Goal: Task Accomplishment & Management: Manage account settings

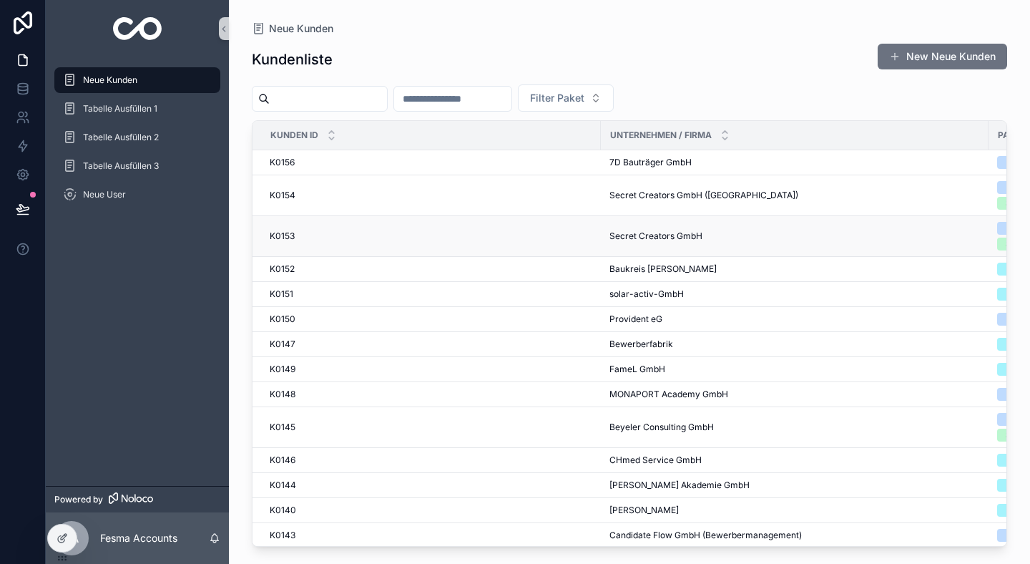
click at [333, 232] on div "K0153 K0153" at bounding box center [431, 235] width 323 height 11
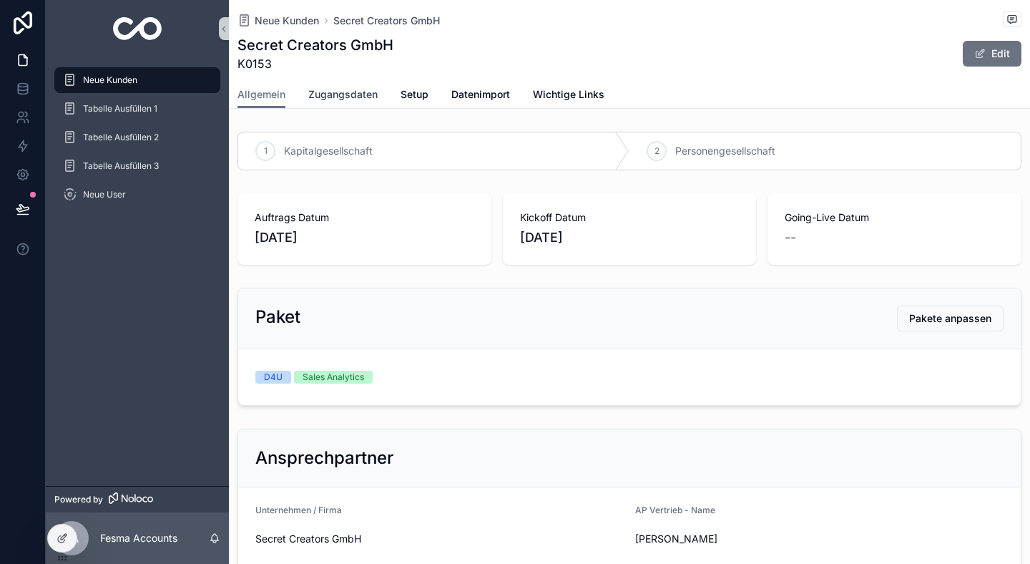
click at [348, 102] on link "Zugangsdaten" at bounding box center [342, 96] width 69 height 29
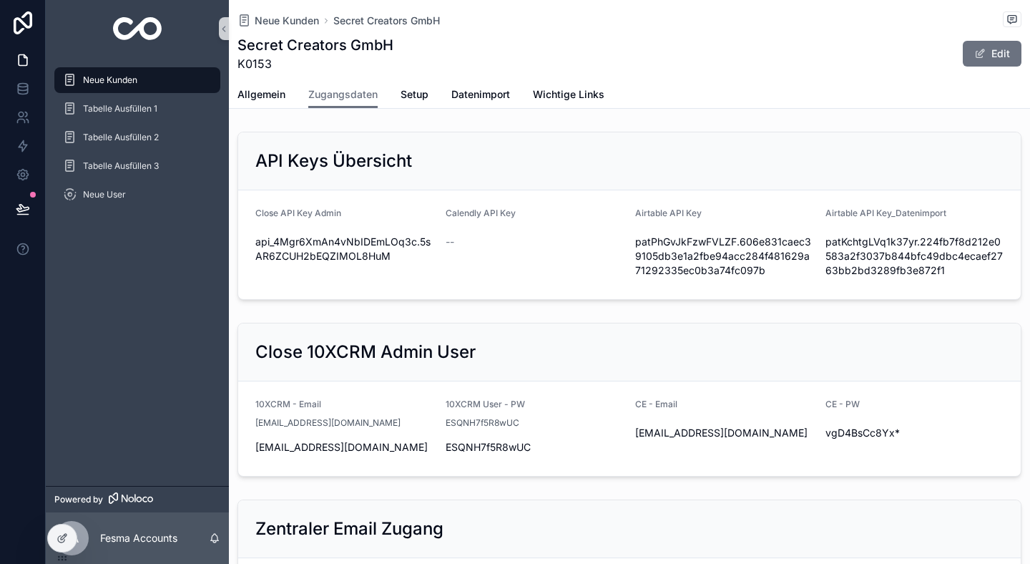
click at [363, 226] on div "Close API Key Admin api_4Mgr6XmAn4vNbIDEmLOq3c.5sAR6ZCUH2bEQZIMOL8HuM" at bounding box center [344, 244] width 179 height 74
click at [363, 246] on span "api_4Mgr6XmAn4vNbIDEmLOq3c.5sAR6ZCUH2bEQZIMOL8HuM" at bounding box center [344, 249] width 179 height 29
copy div "api_4Mgr6XmAn4vNbIDEmLOq3c.5sAR6ZCUH2bEQZIMOL8HuM"
